Goal: Task Accomplishment & Management: Manage account settings

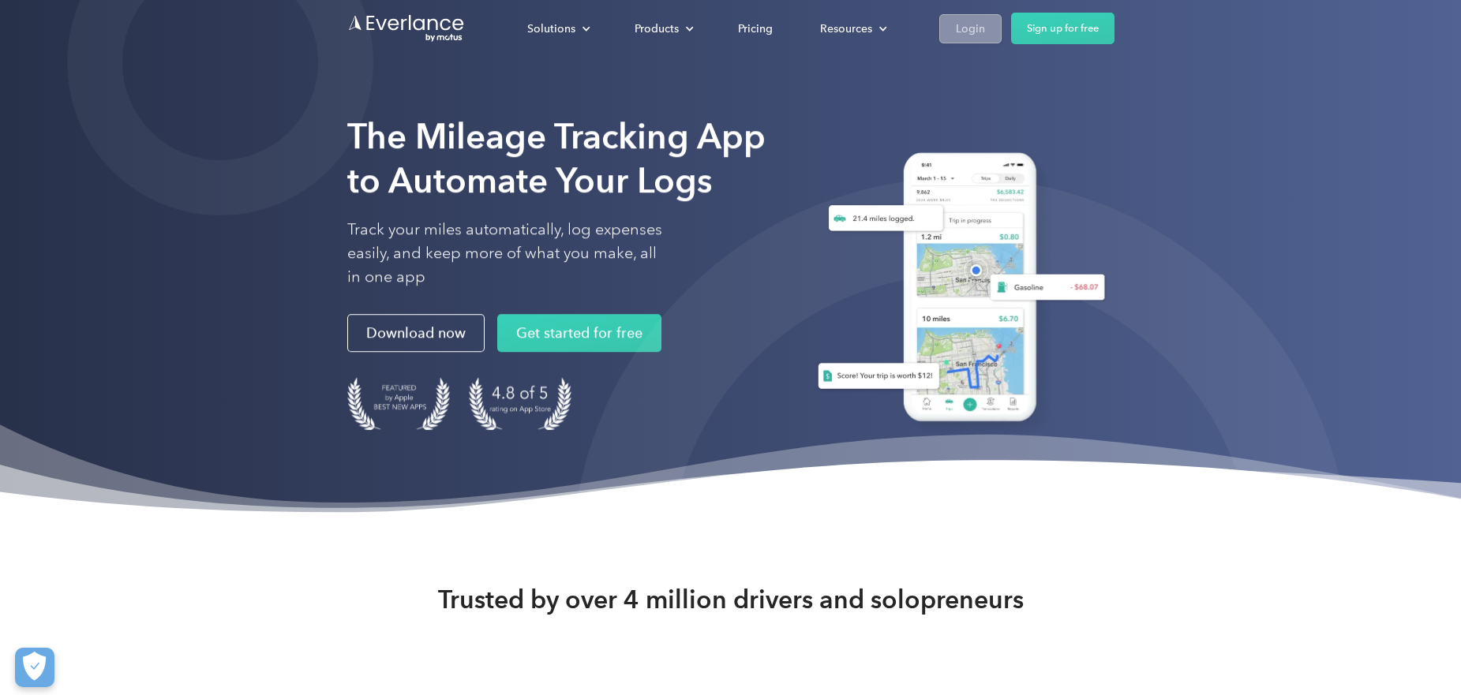
click at [976, 28] on div "Login" at bounding box center [970, 29] width 29 height 20
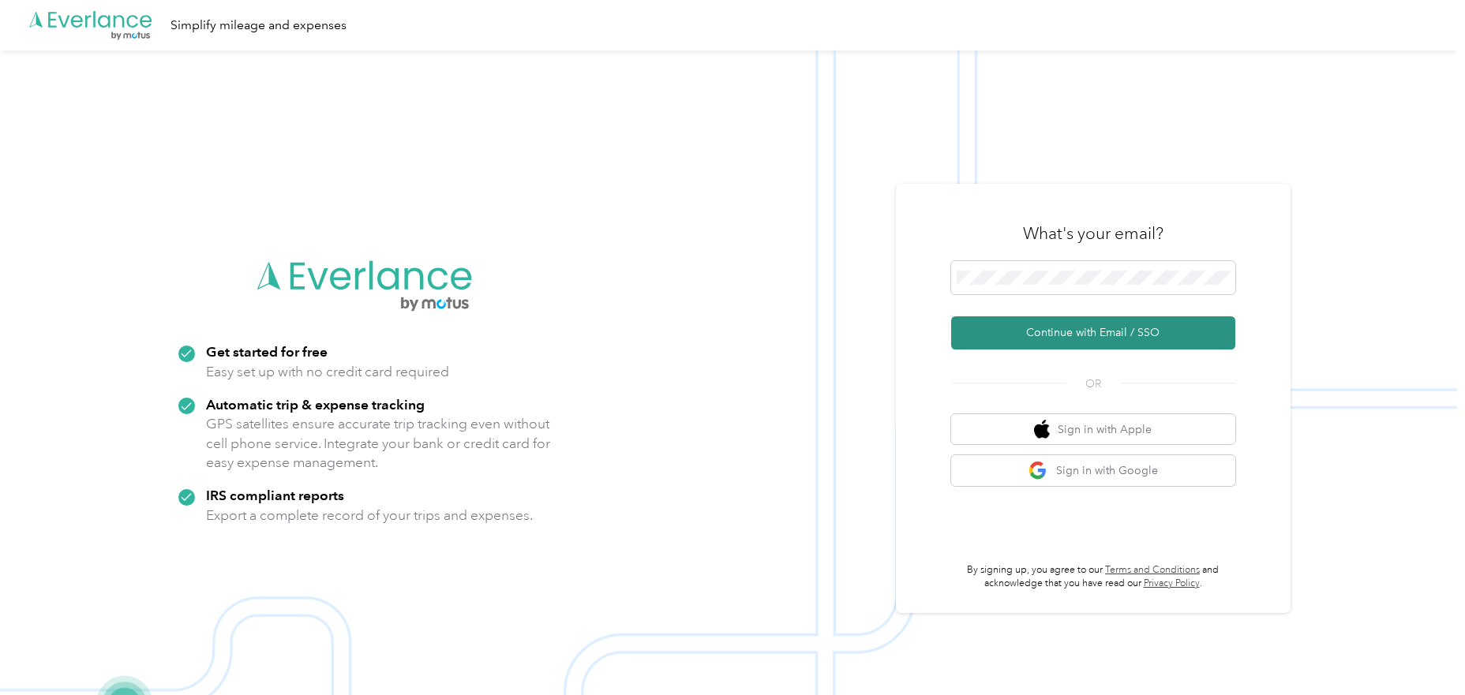
click at [1108, 329] on button "Continue with Email / SSO" at bounding box center [1093, 333] width 284 height 33
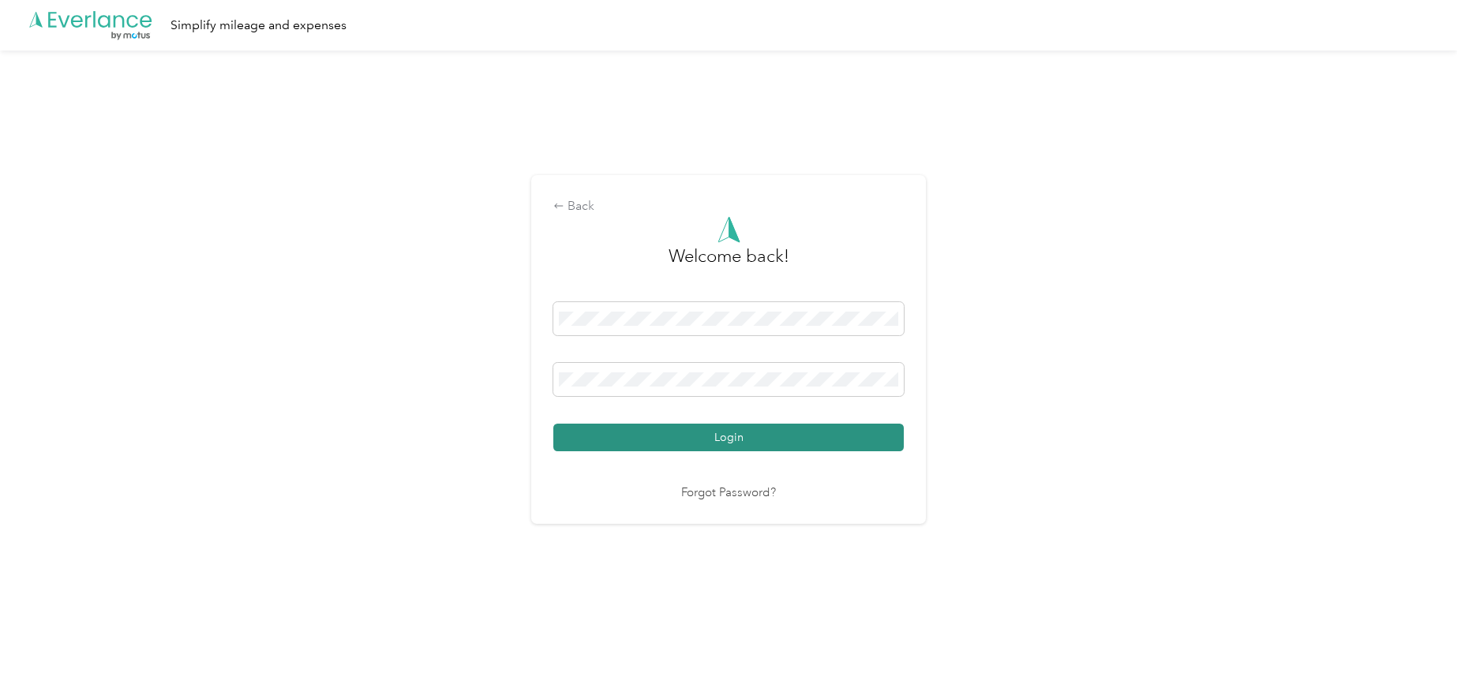
click at [736, 437] on button "Login" at bounding box center [728, 438] width 350 height 28
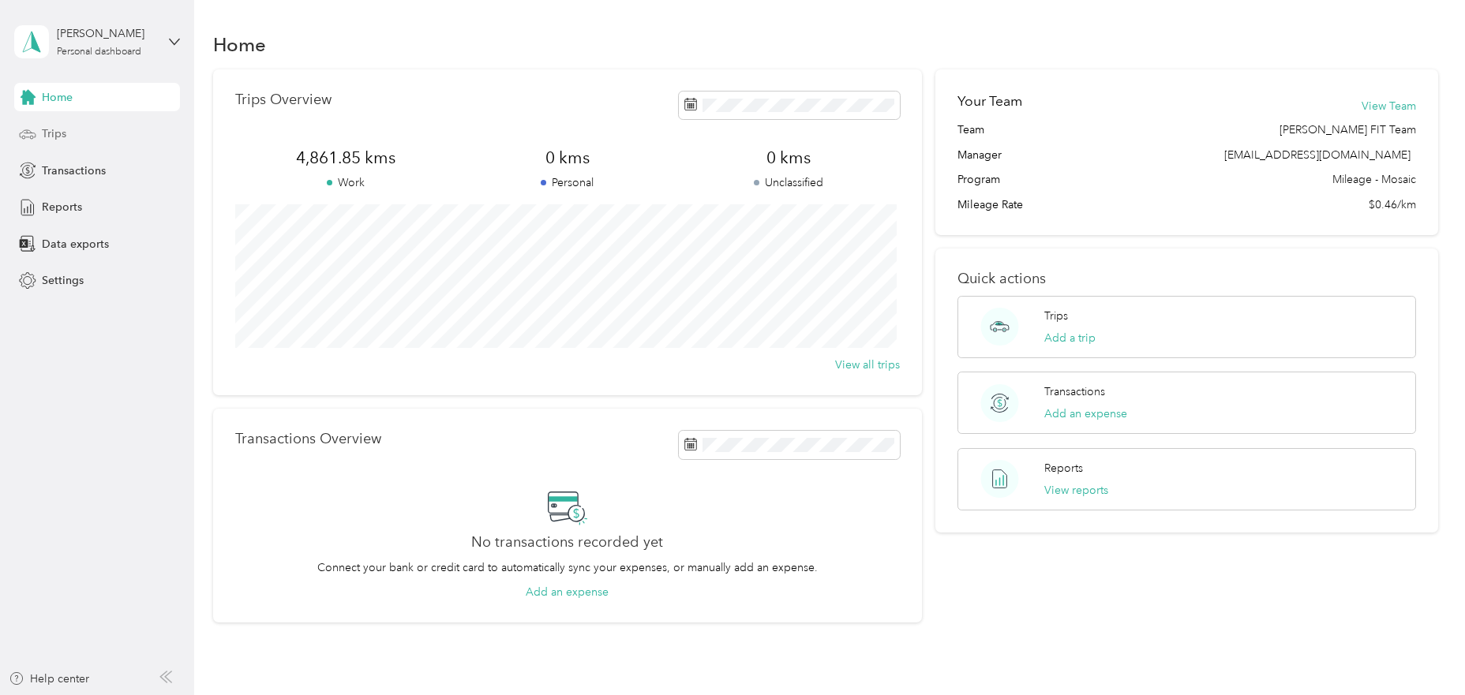
click at [56, 137] on span "Trips" at bounding box center [54, 134] width 24 height 17
